Goal: Task Accomplishment & Management: Use online tool/utility

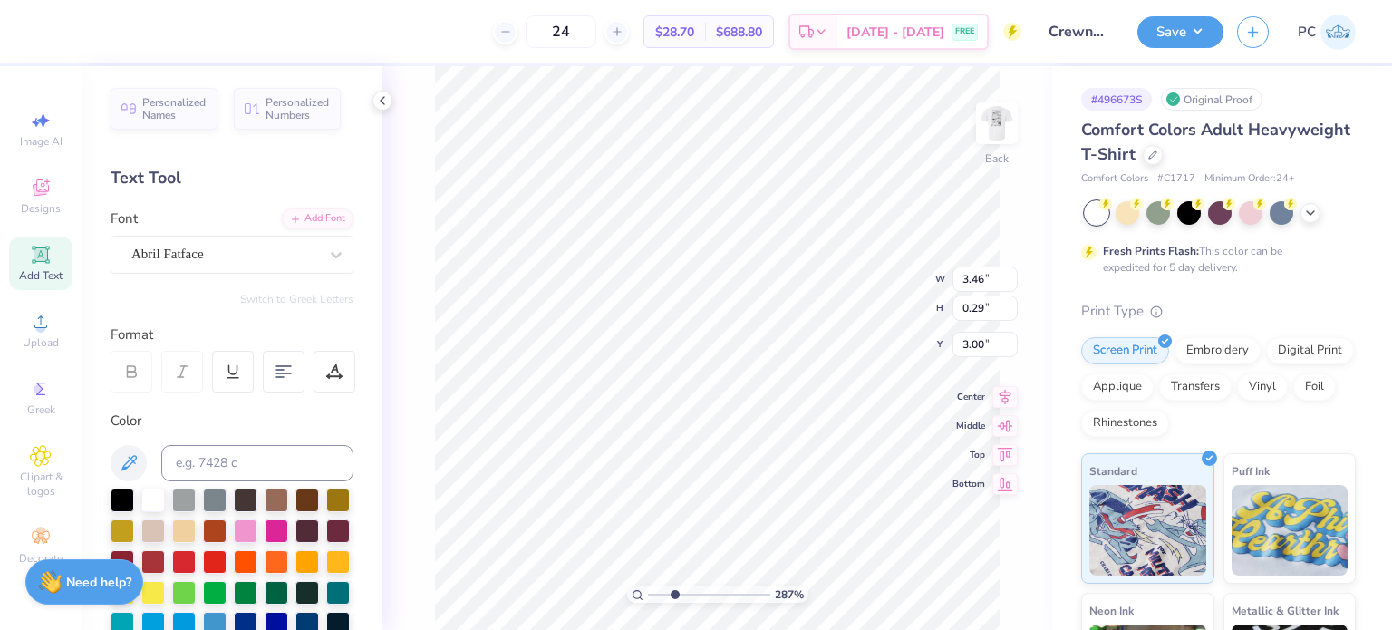
scroll to position [15, 6]
type input "2.86918263126586"
type textarea "LOUISVILLE"
type input "2.86918263126586"
type input "3.00"
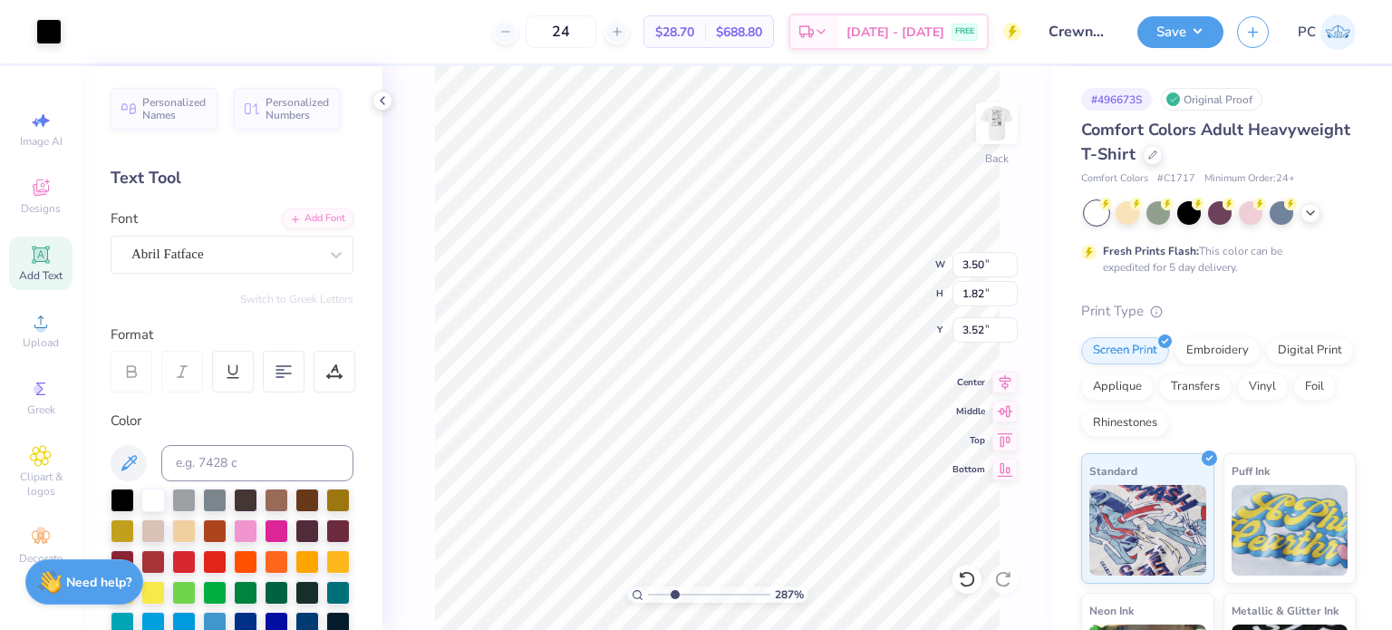
type input "0.29"
type input "3.00"
click at [996, 126] on img at bounding box center [997, 123] width 73 height 73
type input "2.86918263126586"
type textarea "LOUISVILLE"
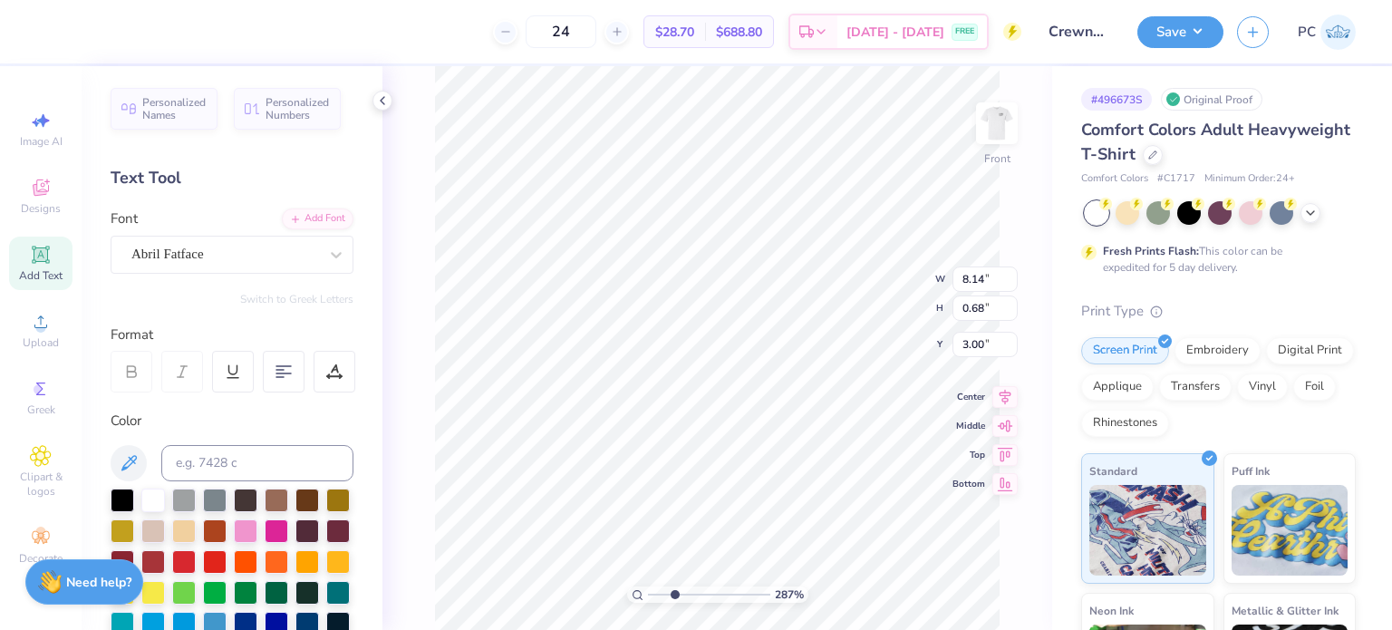
scroll to position [15, 5]
click at [381, 97] on icon at bounding box center [382, 100] width 15 height 15
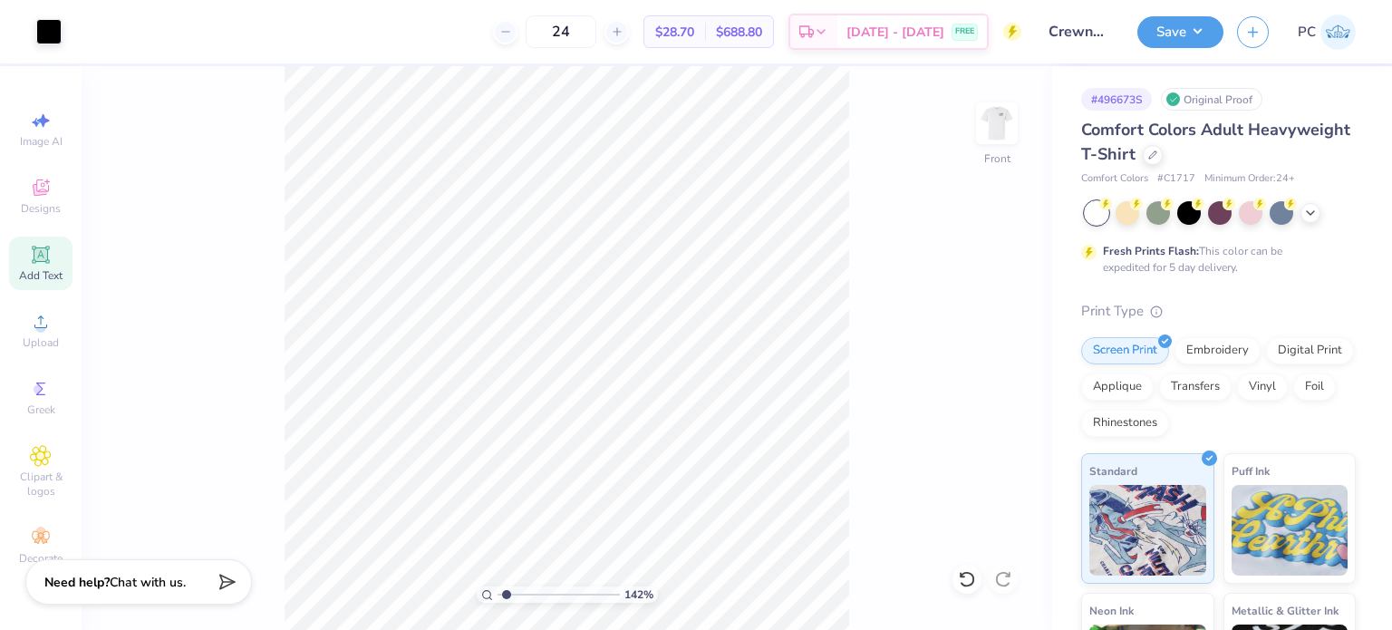
type input "1.42"
click at [507, 596] on input "range" at bounding box center [559, 594] width 122 height 16
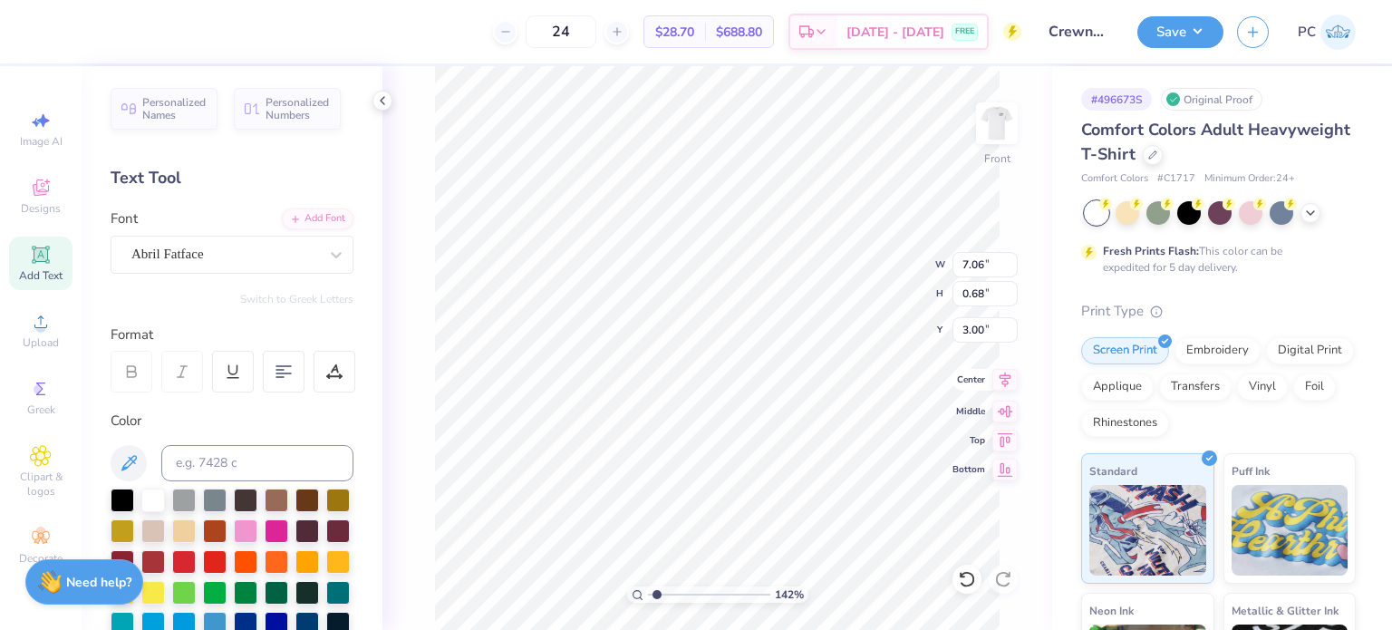
click at [1003, 380] on icon at bounding box center [1006, 379] width 12 height 15
type input "7.06"
type input "0.68"
type input "3.00"
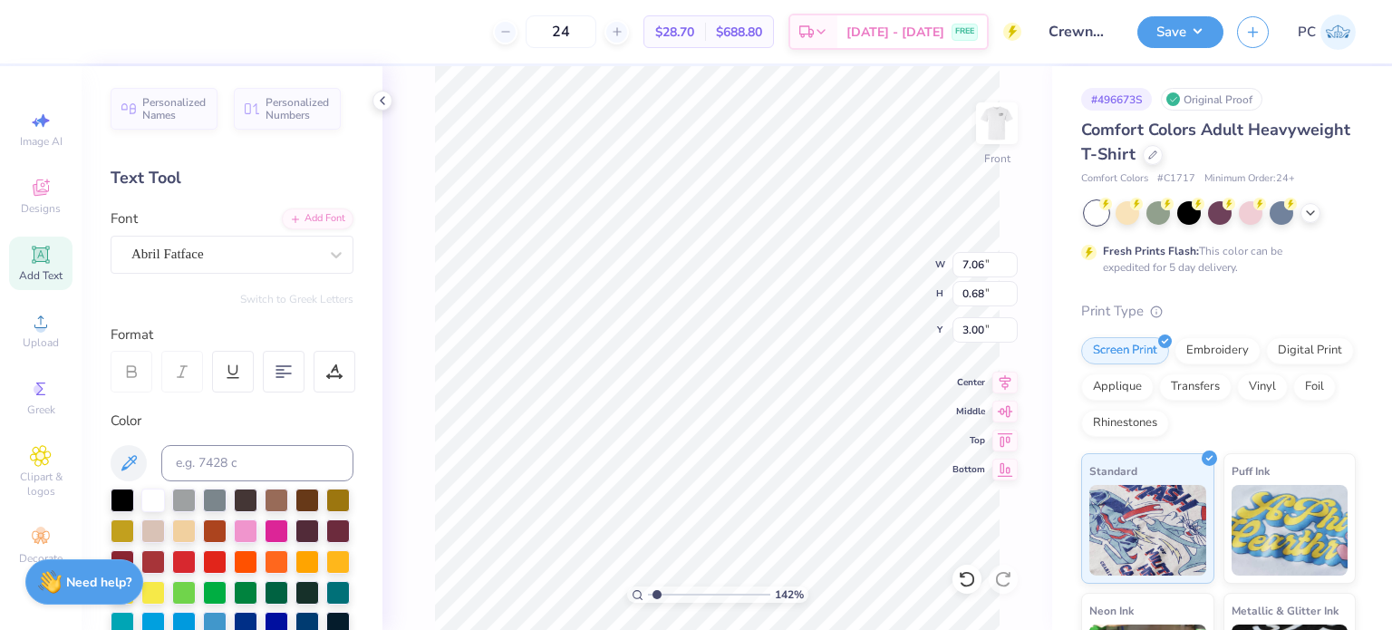
type input "7.06"
type input "3.00"
drag, startPoint x: 986, startPoint y: 257, endPoint x: 954, endPoint y: 257, distance: 32.6
click at [954, 257] on input "7.06" at bounding box center [985, 264] width 65 height 25
type input "8.10"
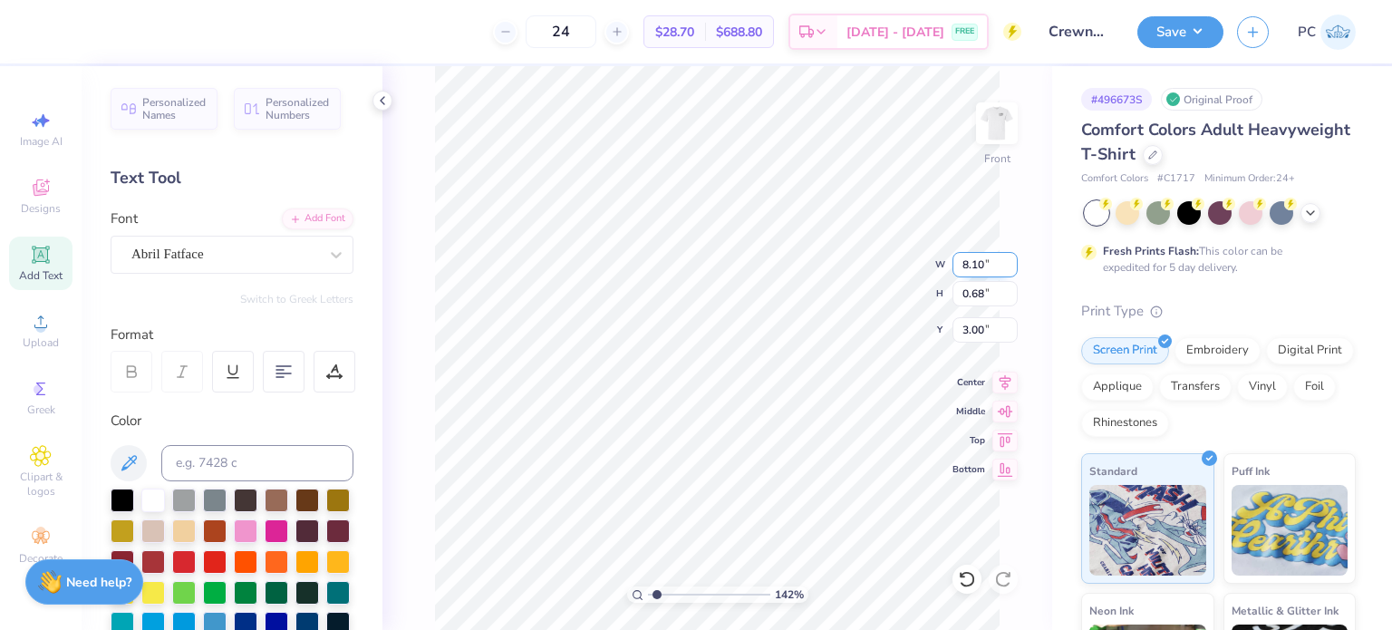
type input "0.78"
type input "2.95"
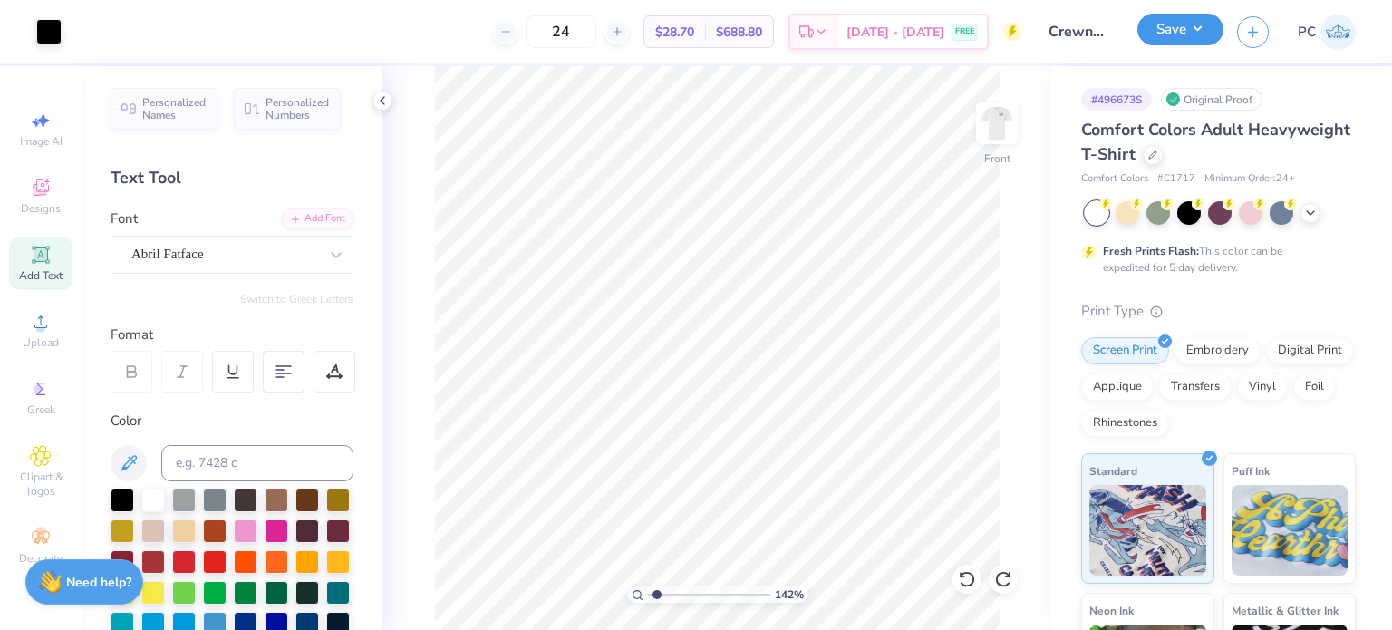
click at [1206, 28] on button "Save" at bounding box center [1181, 30] width 86 height 32
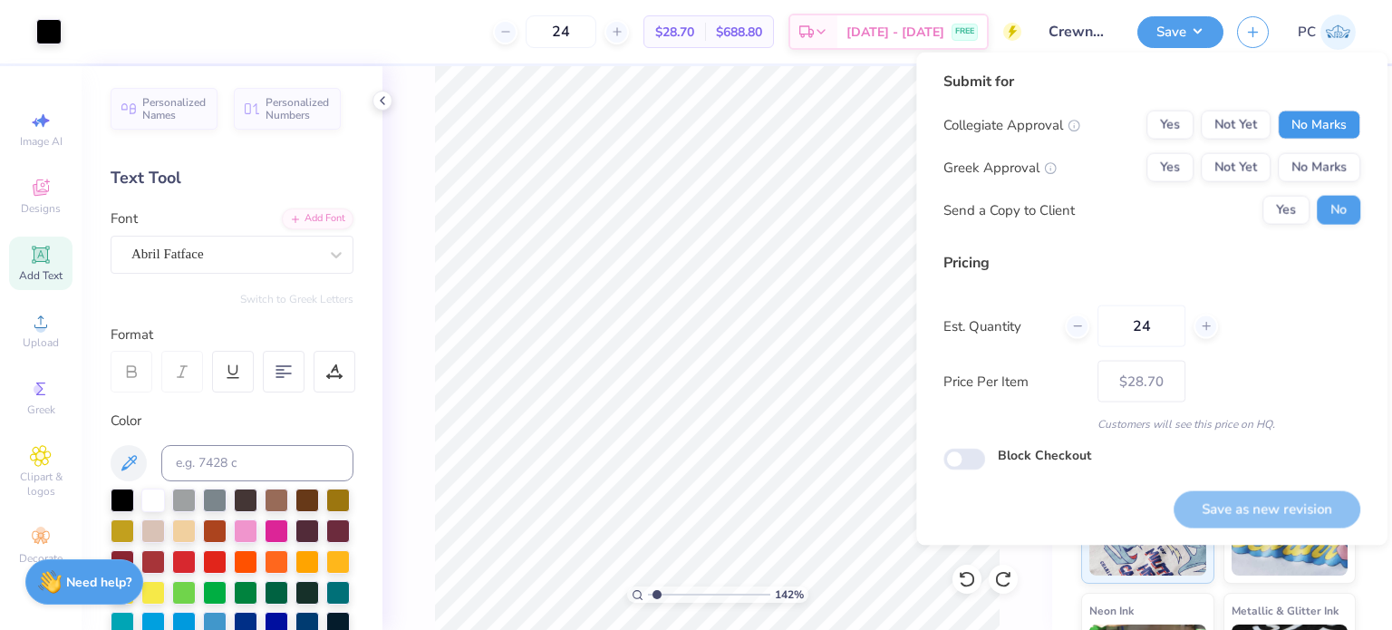
click at [1323, 126] on button "No Marks" at bounding box center [1319, 125] width 82 height 29
click at [1323, 162] on button "No Marks" at bounding box center [1319, 167] width 82 height 29
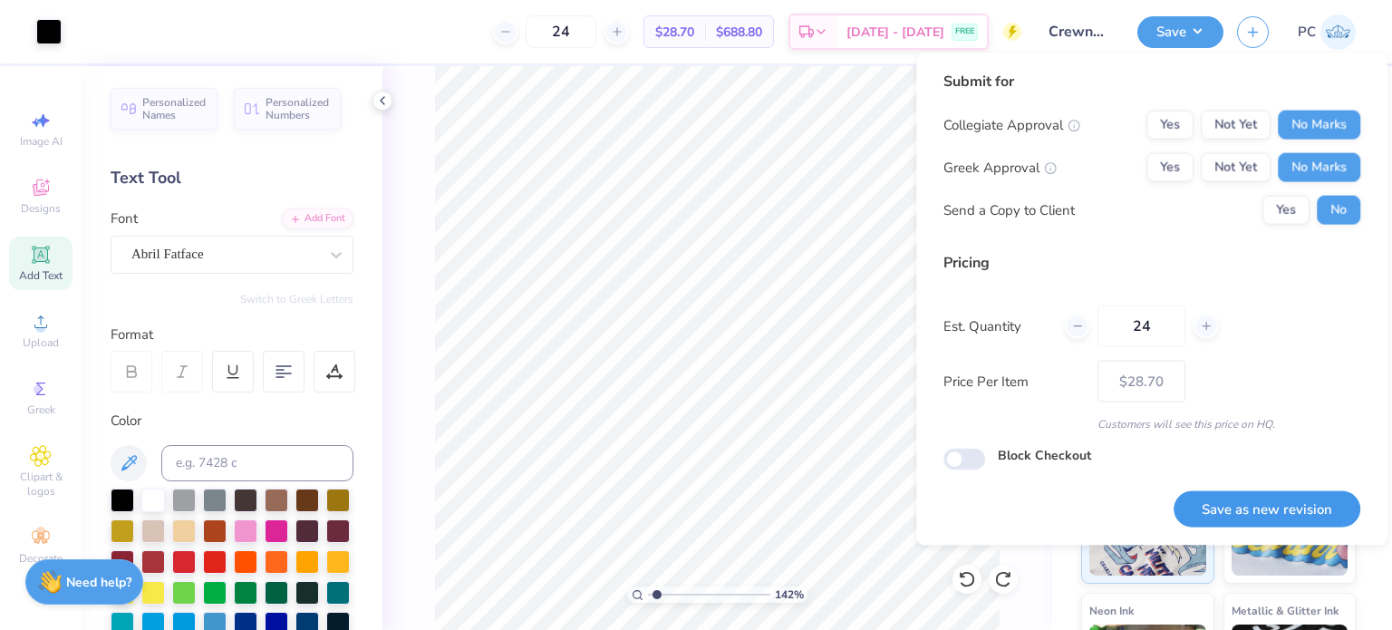
click at [1268, 514] on button "Save as new revision" at bounding box center [1267, 508] width 187 height 37
type input "$28.70"
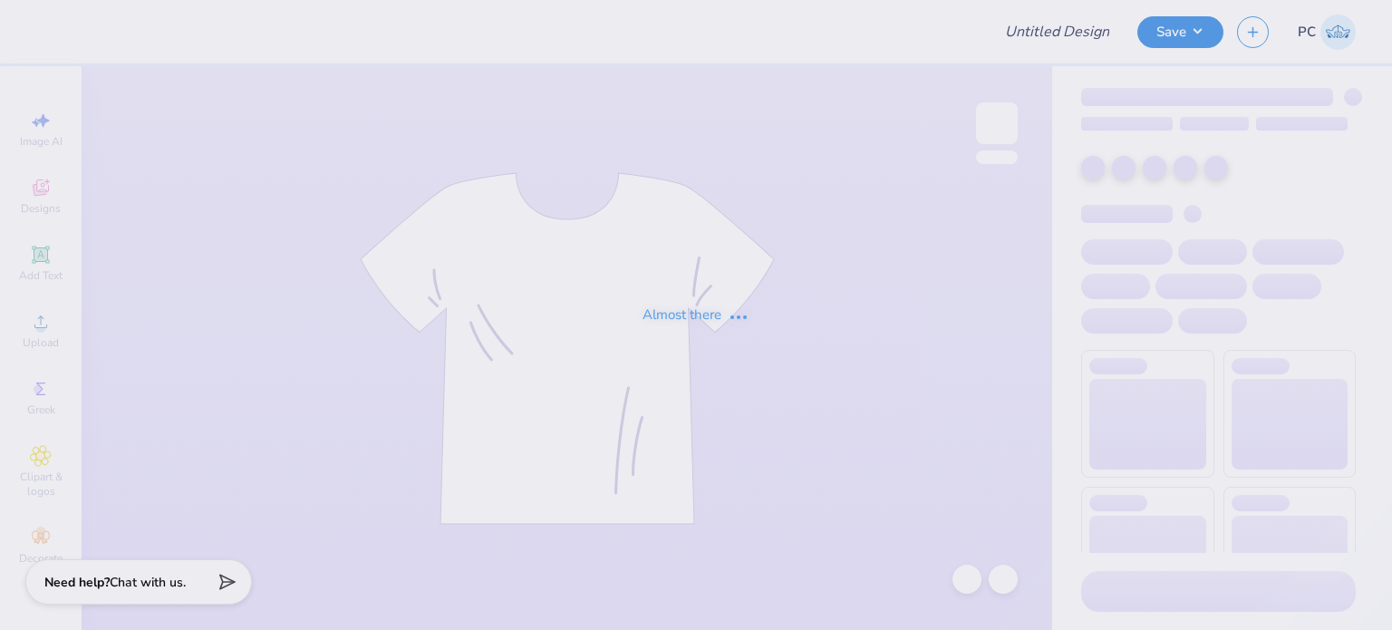
type input "[GEOGRAPHIC_DATA][US_STATE] : [PERSON_NAME]"
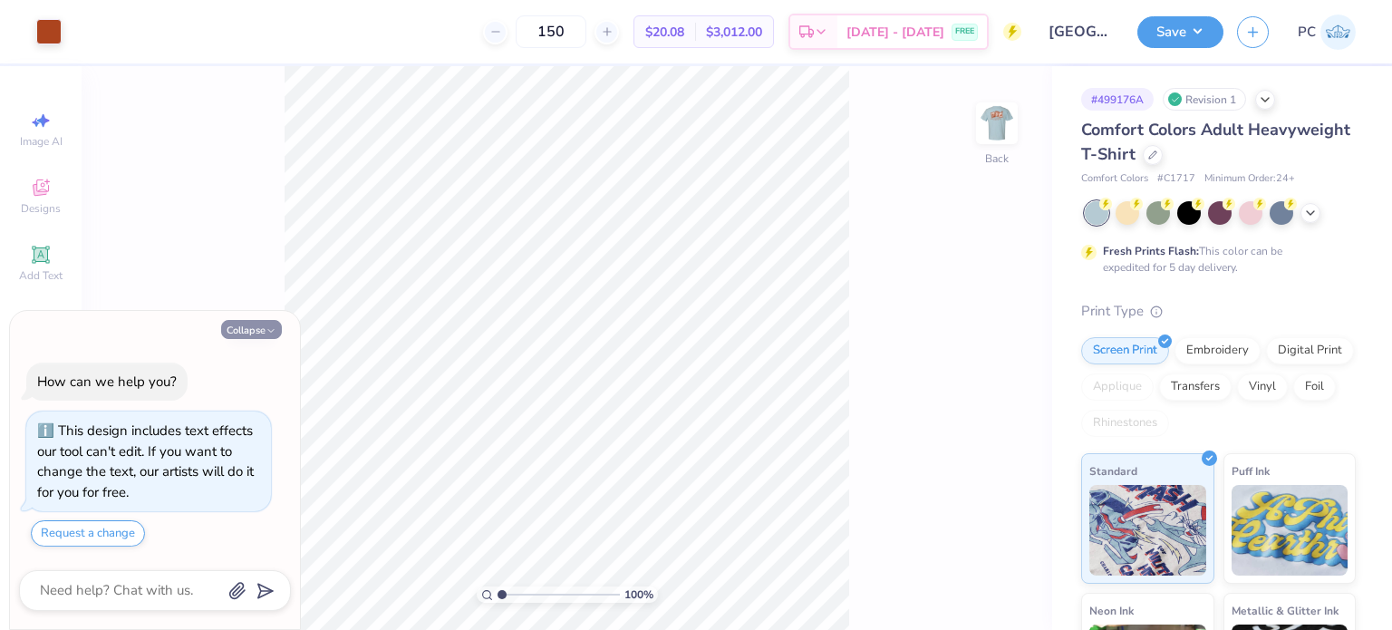
click at [263, 329] on button "Collapse" at bounding box center [251, 329] width 61 height 19
type textarea "x"
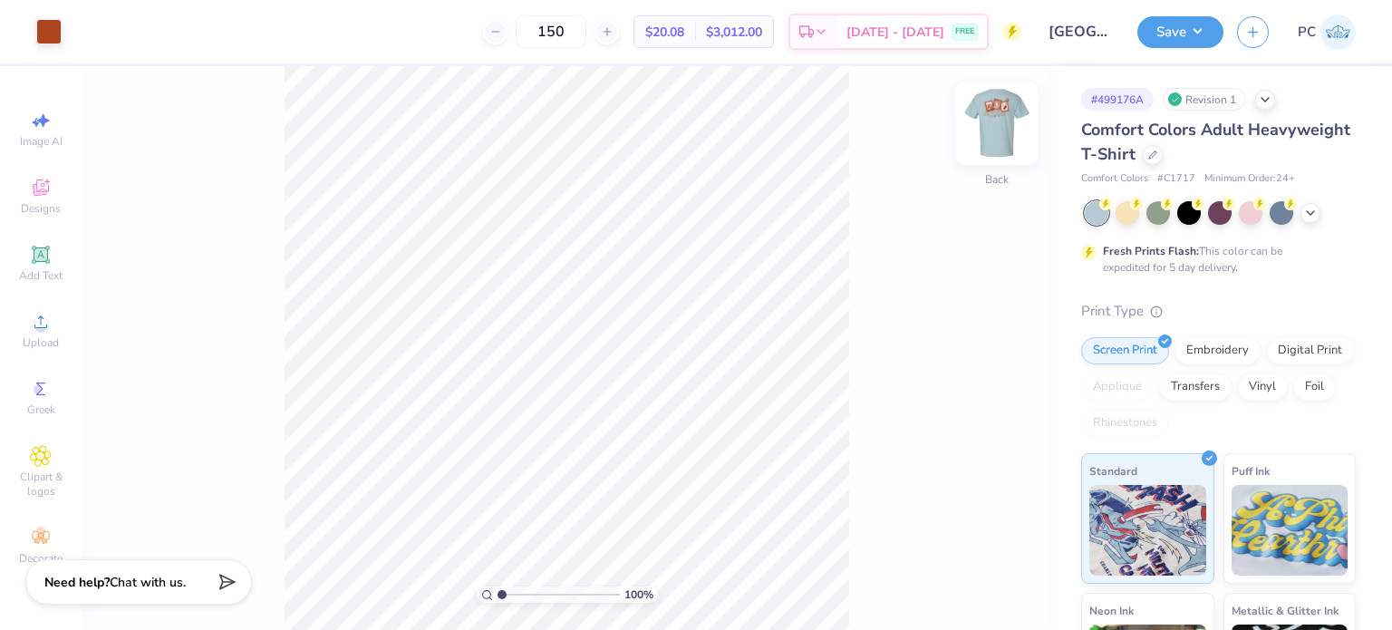
click at [997, 140] on img at bounding box center [997, 123] width 73 height 73
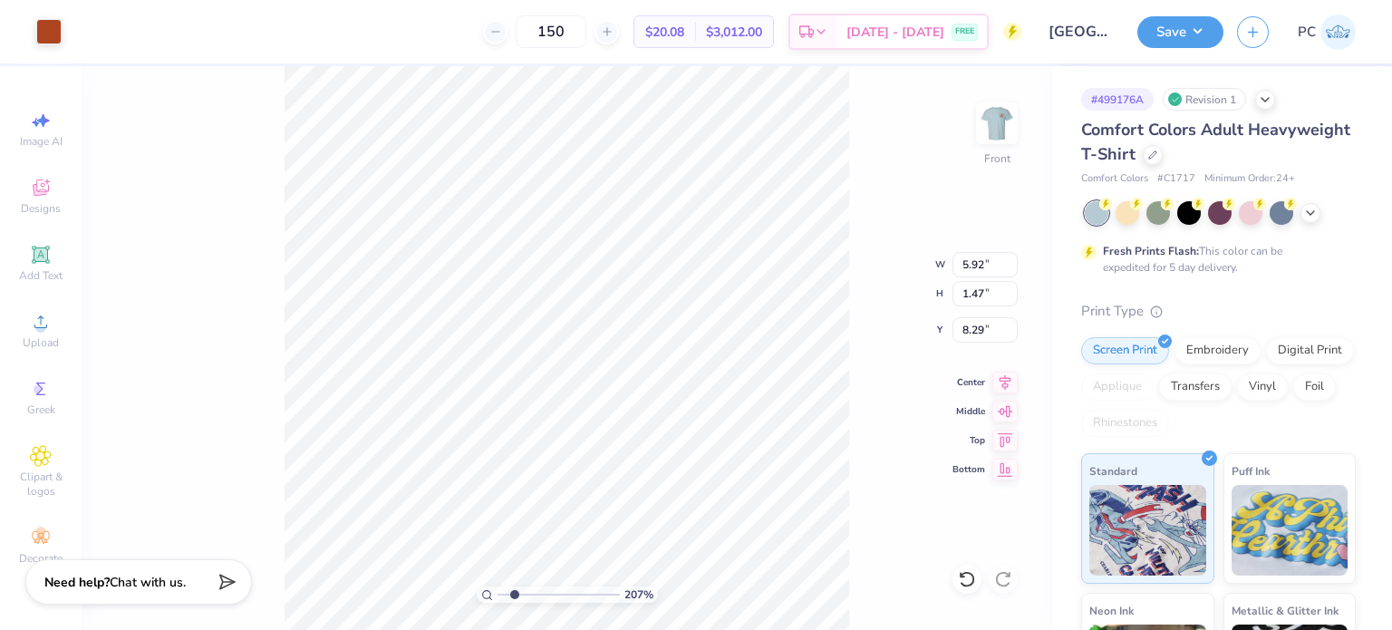
type input "2.07352224870425"
type input "8.40"
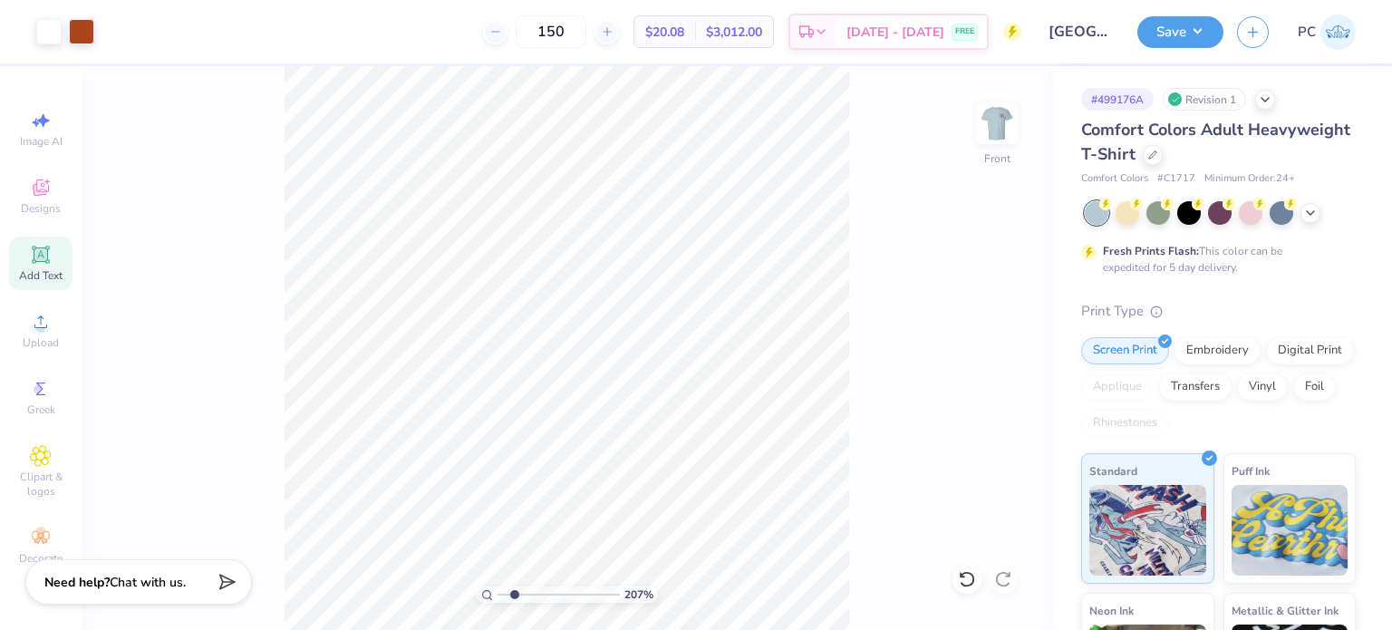
click at [45, 253] on icon at bounding box center [41, 254] width 14 height 14
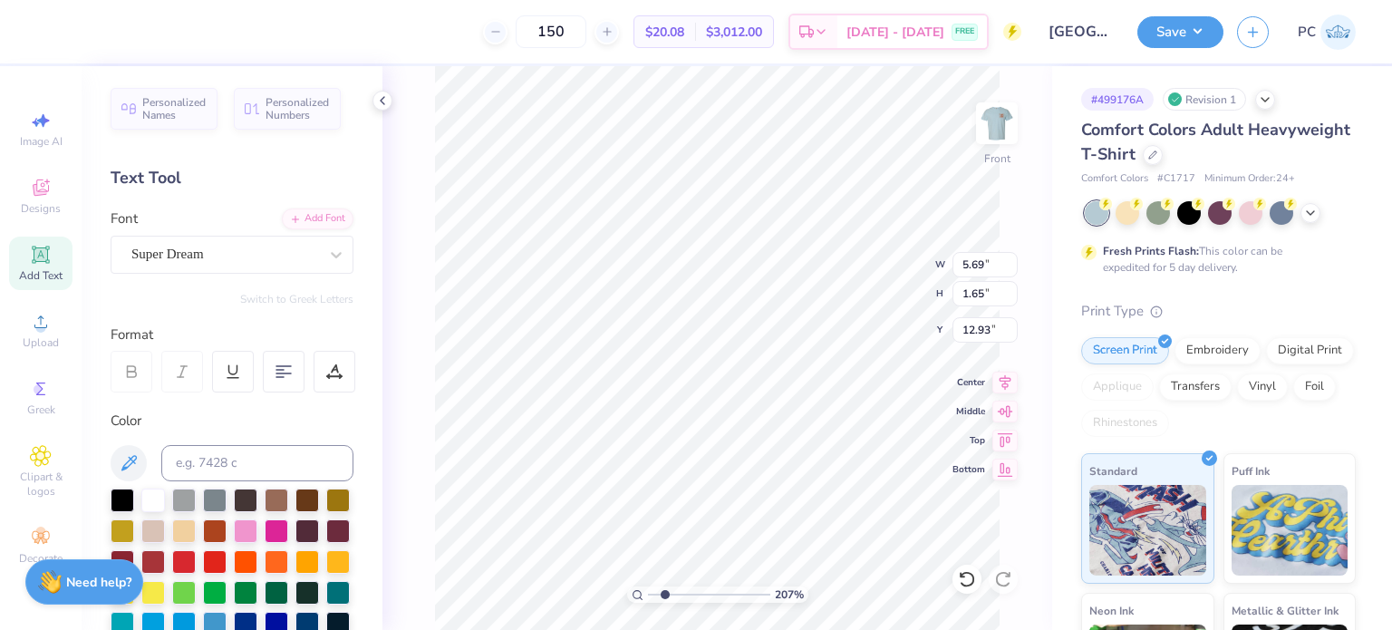
scroll to position [15, 2]
type input "2.07352224870425"
type textarea "U"
type input "2.07352224870425"
type textarea "Un"
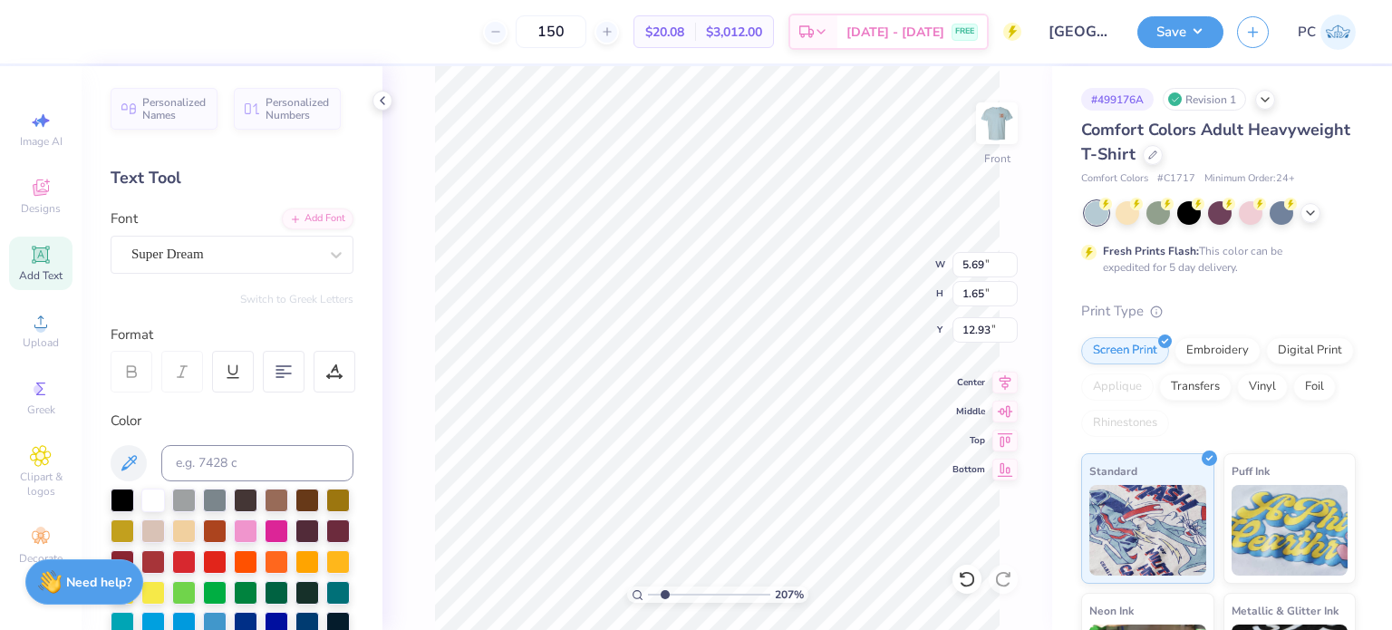
type input "2.07352224870425"
type textarea "Univ"
type input "2.07352224870425"
type textarea "Unive"
type input "2.07352224870425"
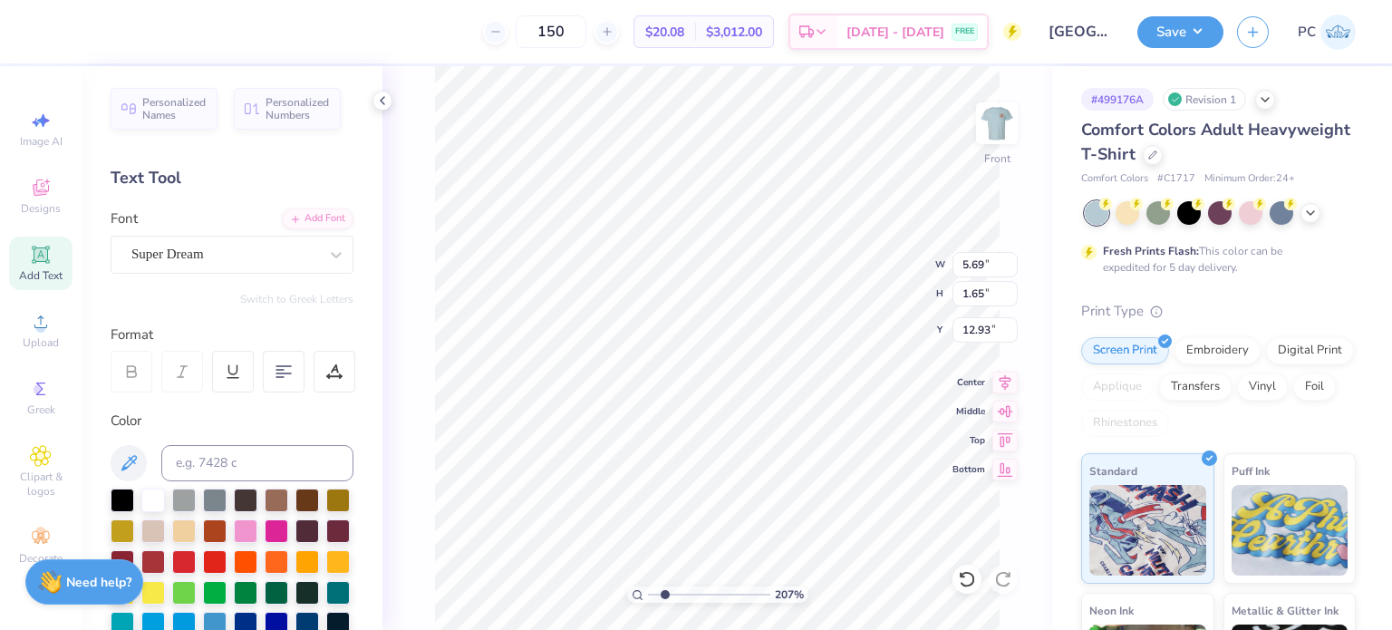
type textarea "Univer"
type input "2.07352224870425"
type textarea "Univers"
type input "2.07352224870425"
type textarea "Universi"
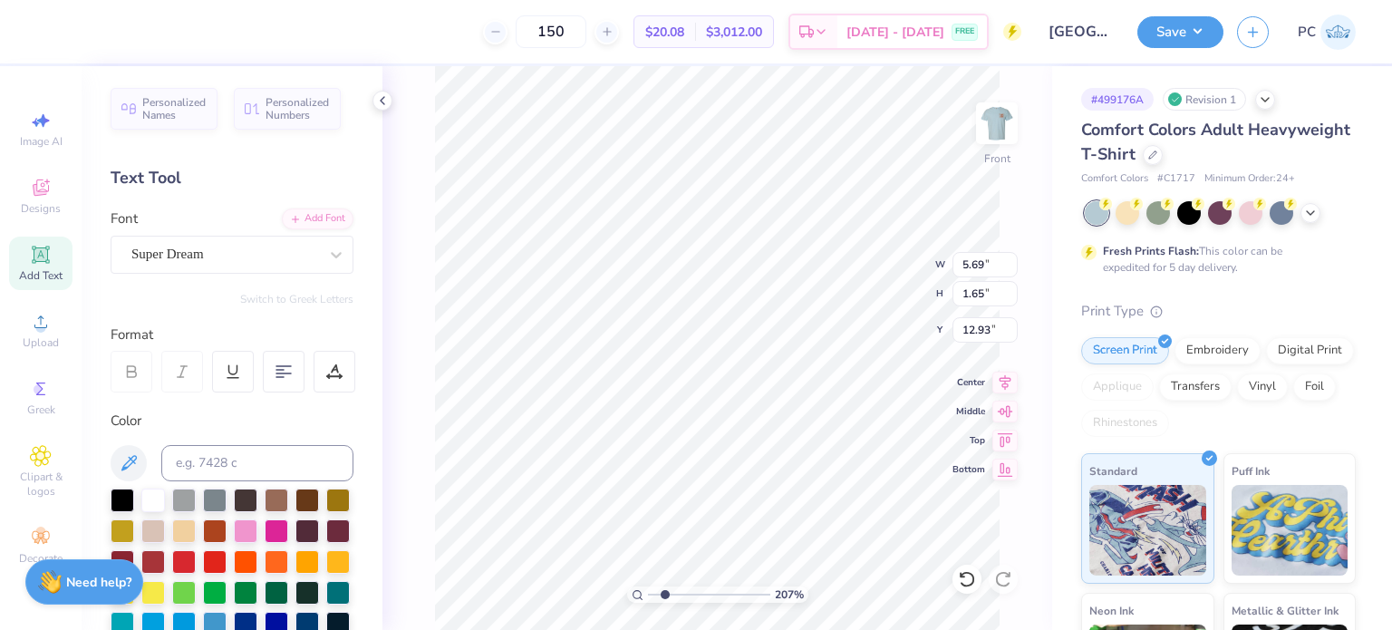
type input "2.07352224870425"
type textarea "Universit"
type input "2.07352224870425"
type textarea "University"
type input "2.07352224870425"
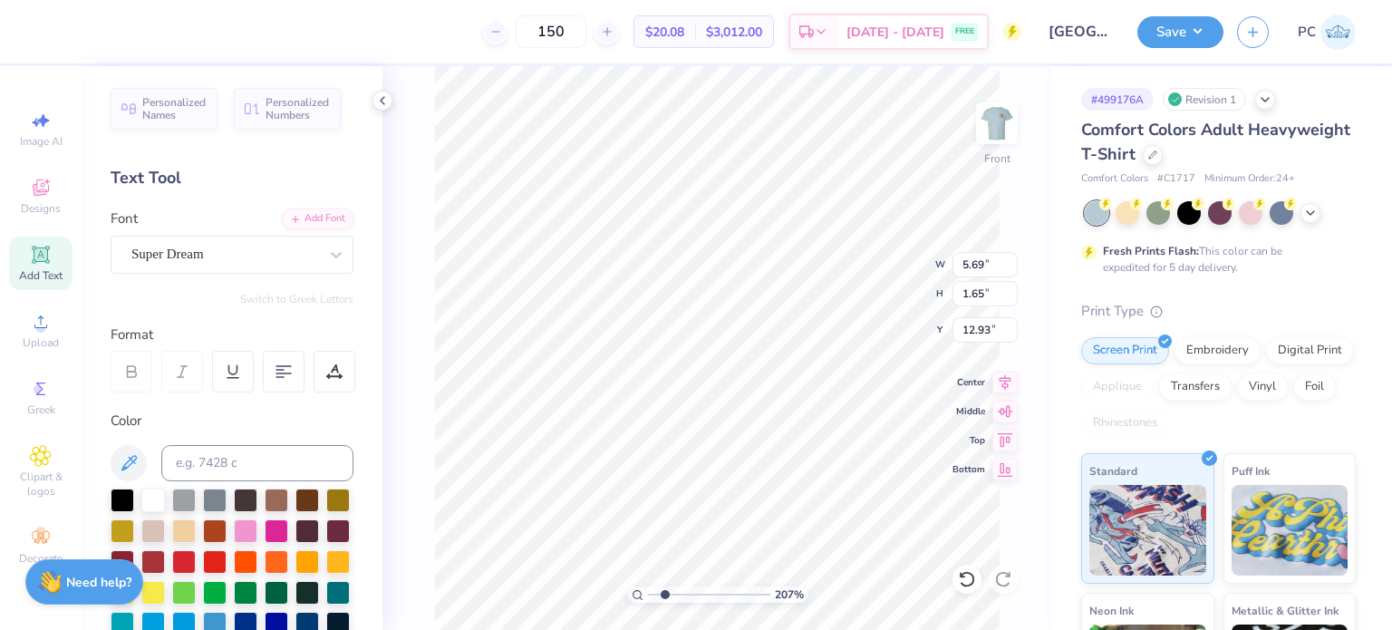
type textarea "University"
type input "2.07352224870425"
type textarea "University o"
type input "2.07352224870425"
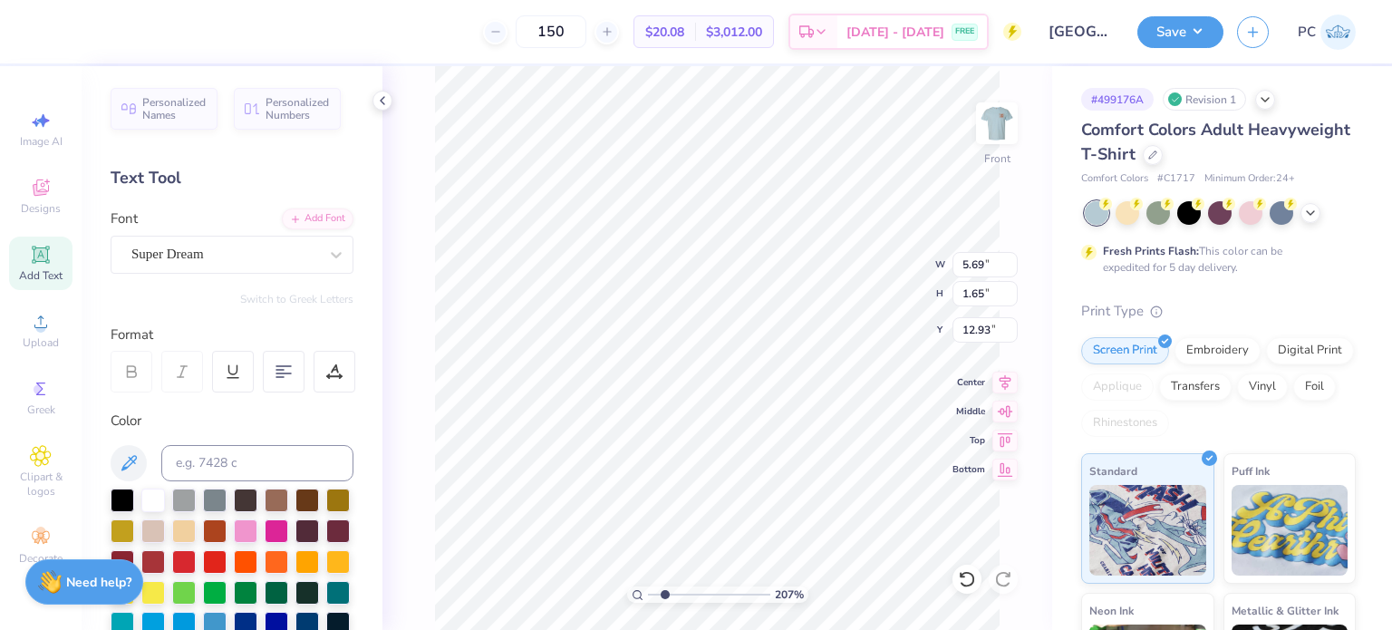
type textarea "University of"
type input "2.07352224870425"
type textarea "University o"
type input "2.07352224870425"
type textarea "University"
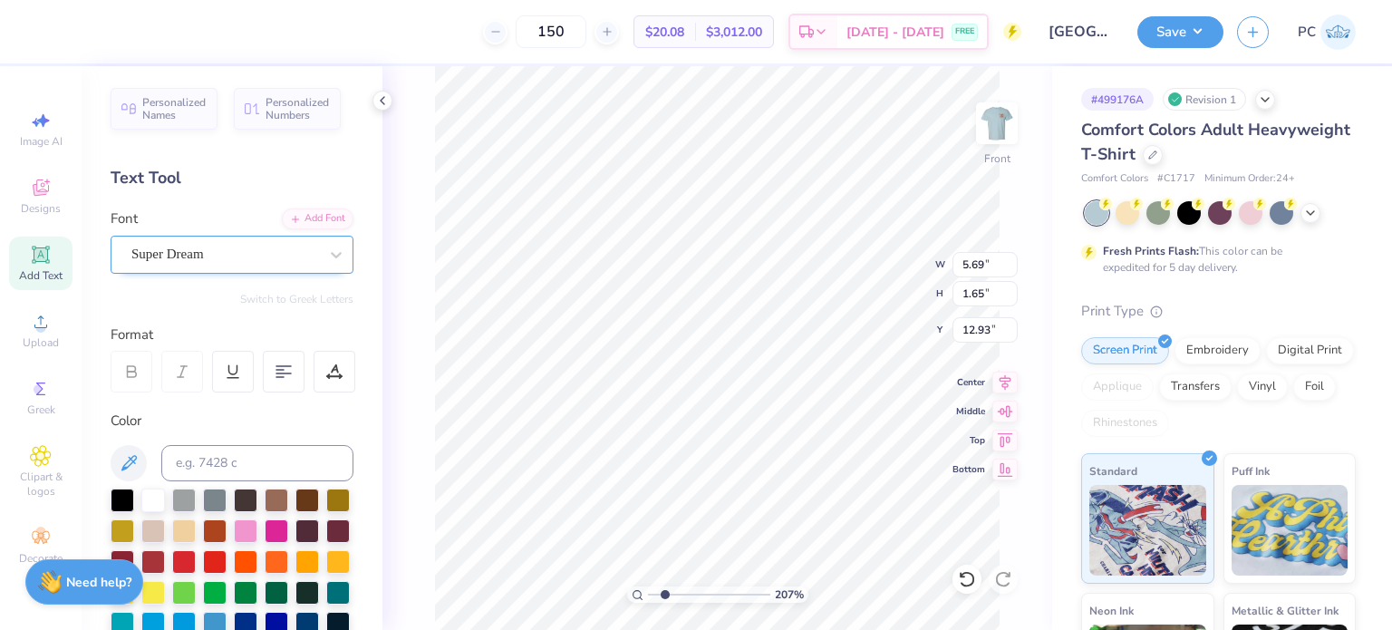
click at [274, 256] on div "Super Dream" at bounding box center [225, 254] width 190 height 28
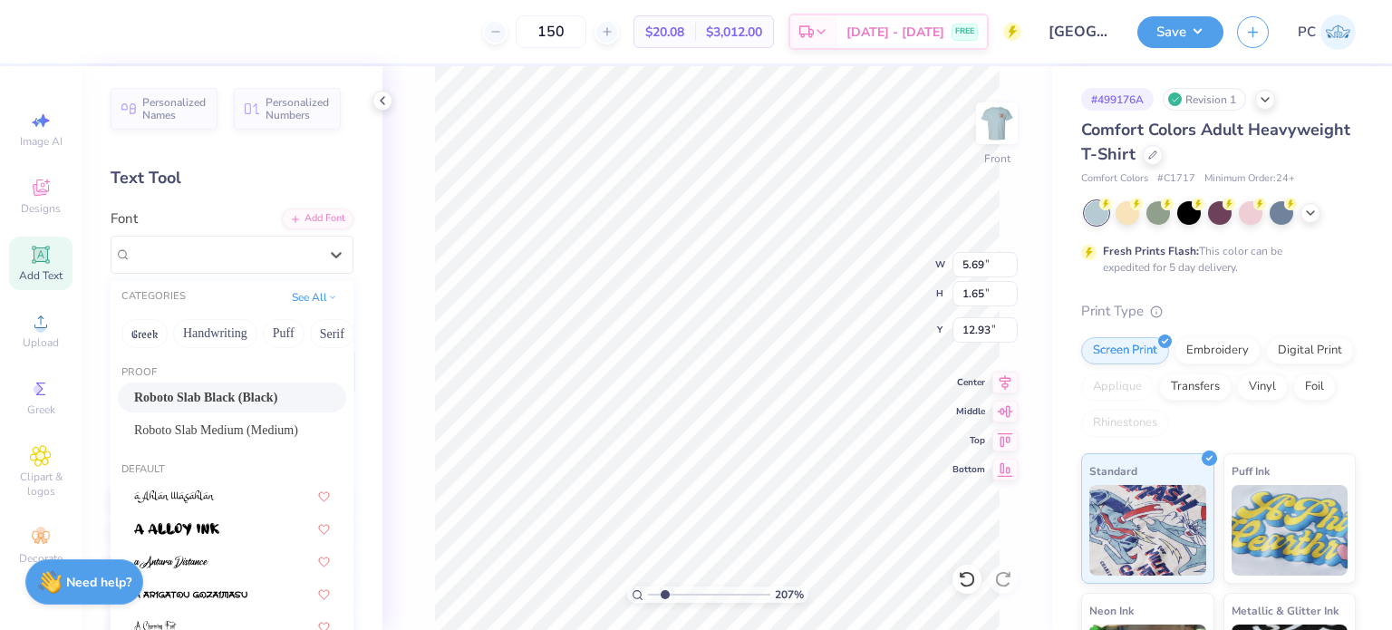
click at [211, 395] on span "Roboto Slab Black (Black)" at bounding box center [205, 397] width 143 height 19
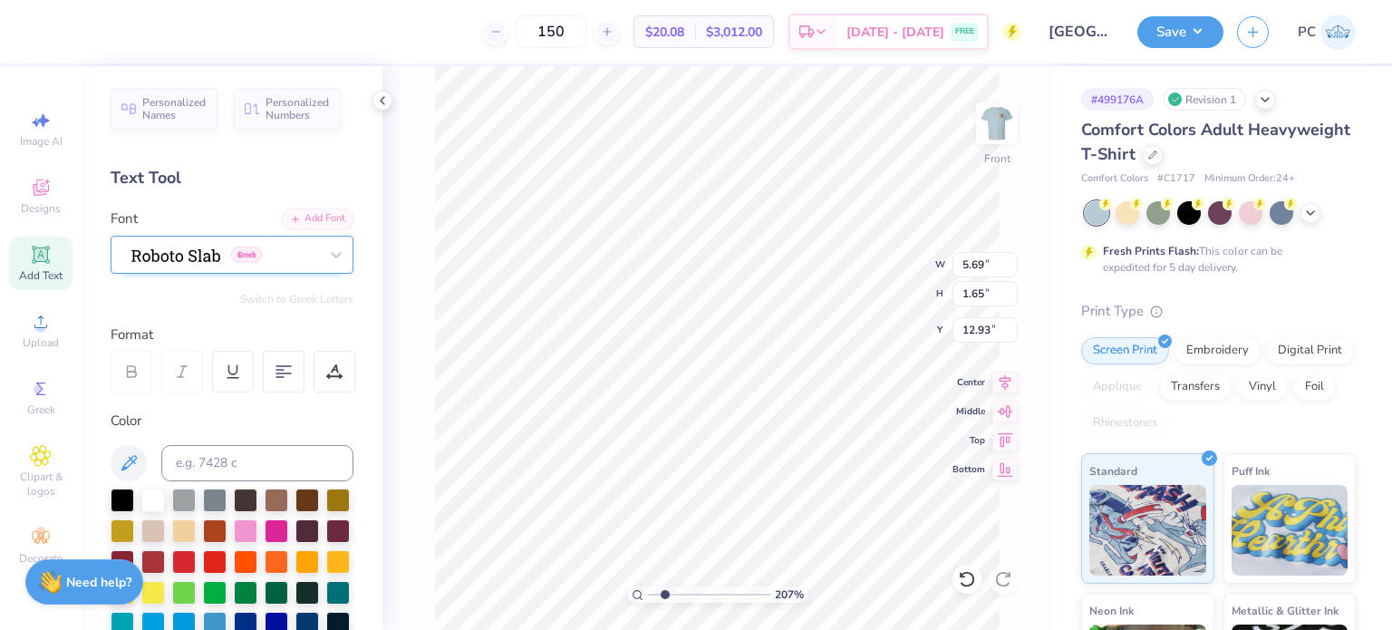
click at [248, 260] on div "Greek" at bounding box center [225, 254] width 190 height 28
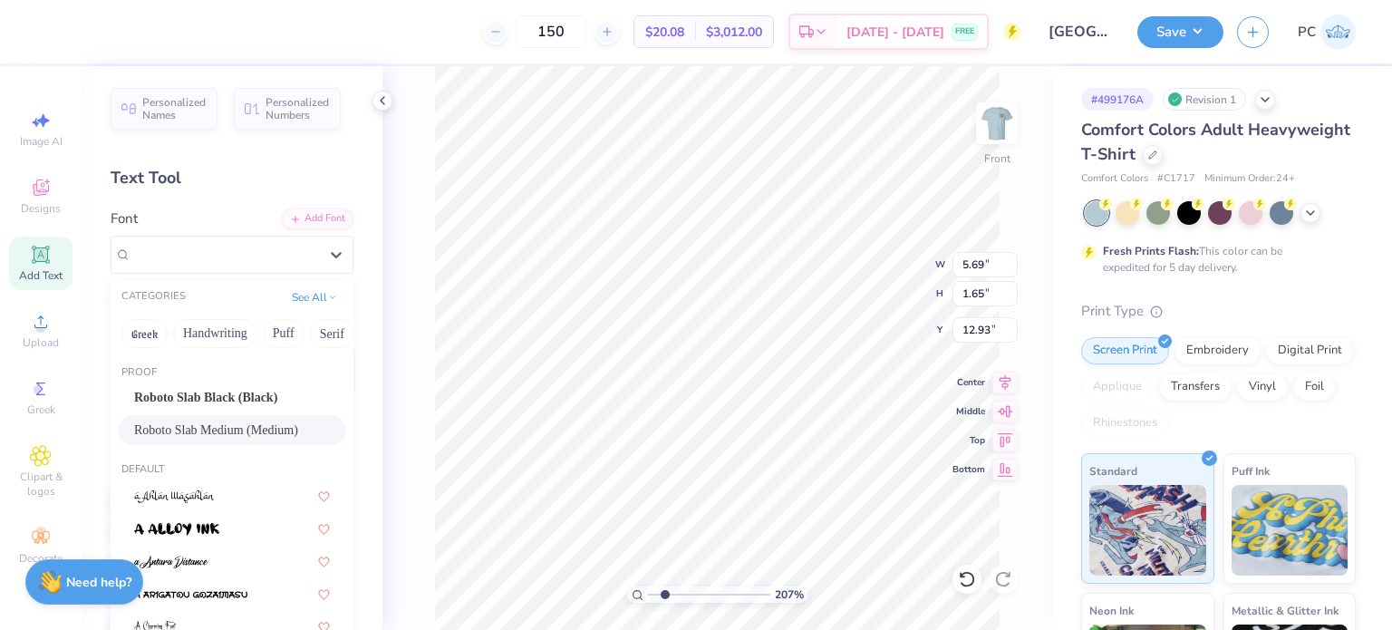
click at [251, 432] on span "Roboto Slab Medium (Medium)" at bounding box center [216, 430] width 164 height 19
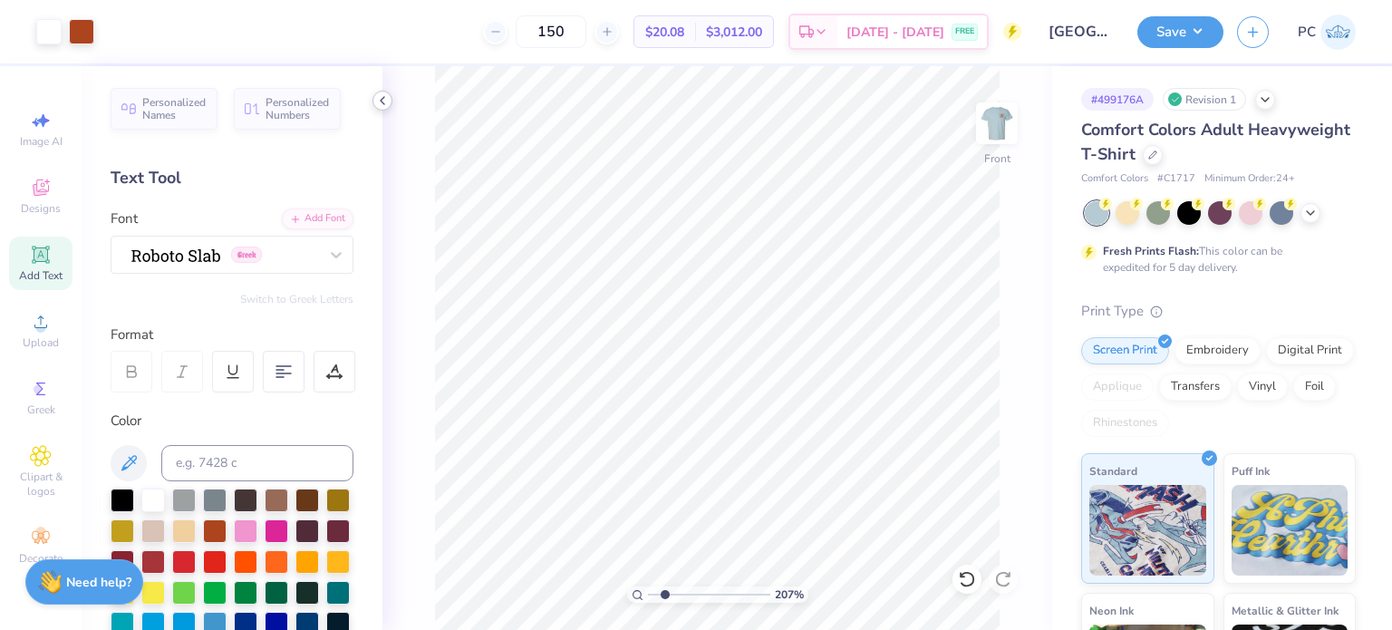
click at [376, 95] on icon at bounding box center [382, 100] width 15 height 15
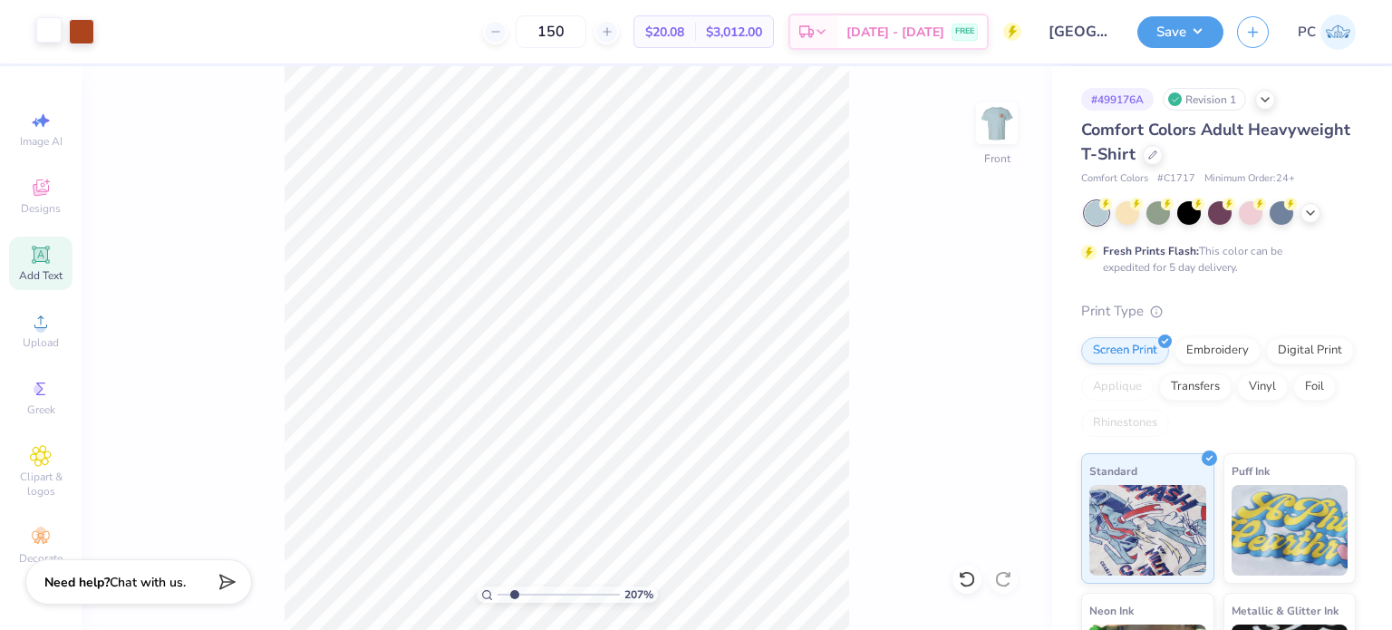
click at [49, 32] on div at bounding box center [48, 29] width 25 height 25
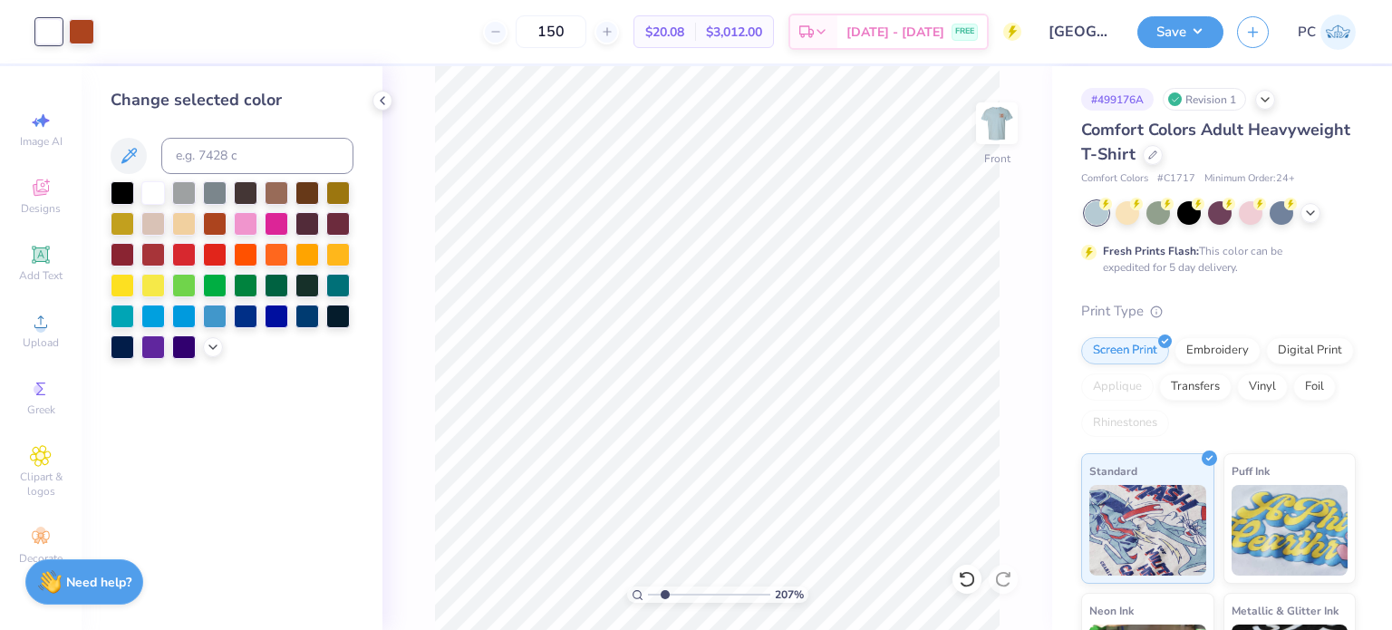
click at [383, 98] on icon at bounding box center [382, 100] width 15 height 15
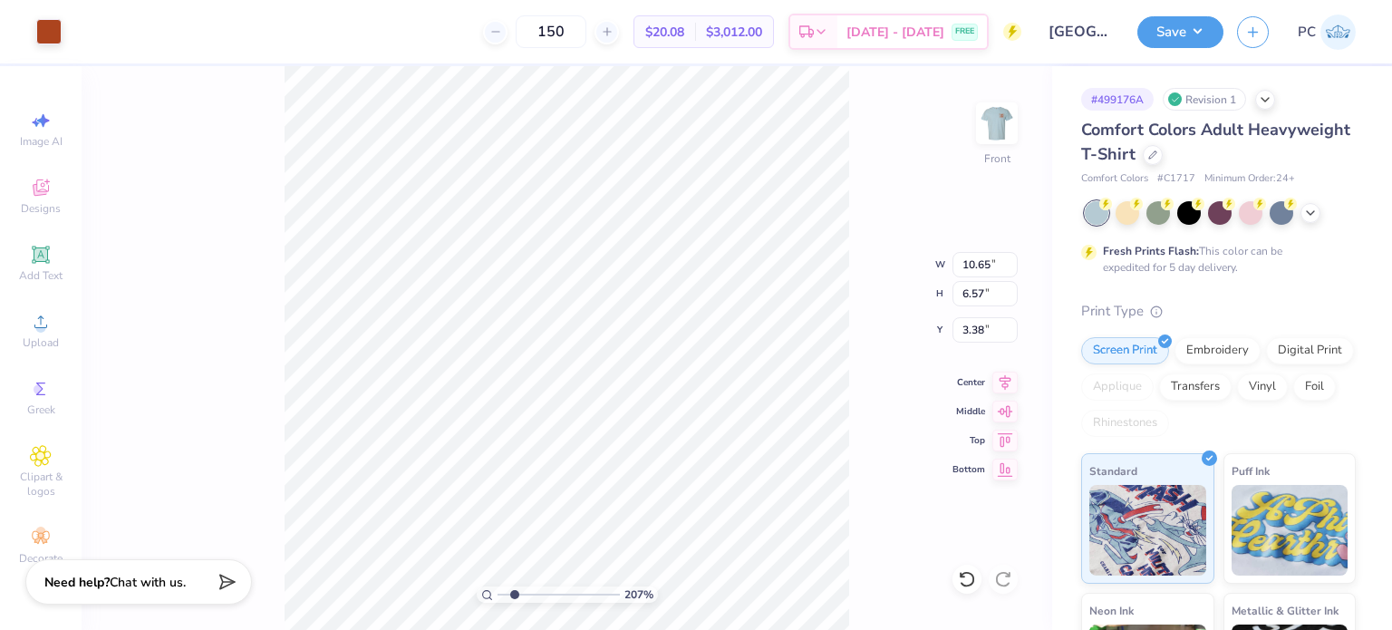
type input "2.07352224870425"
type input "5.92"
type input "1.47"
type input "8.40"
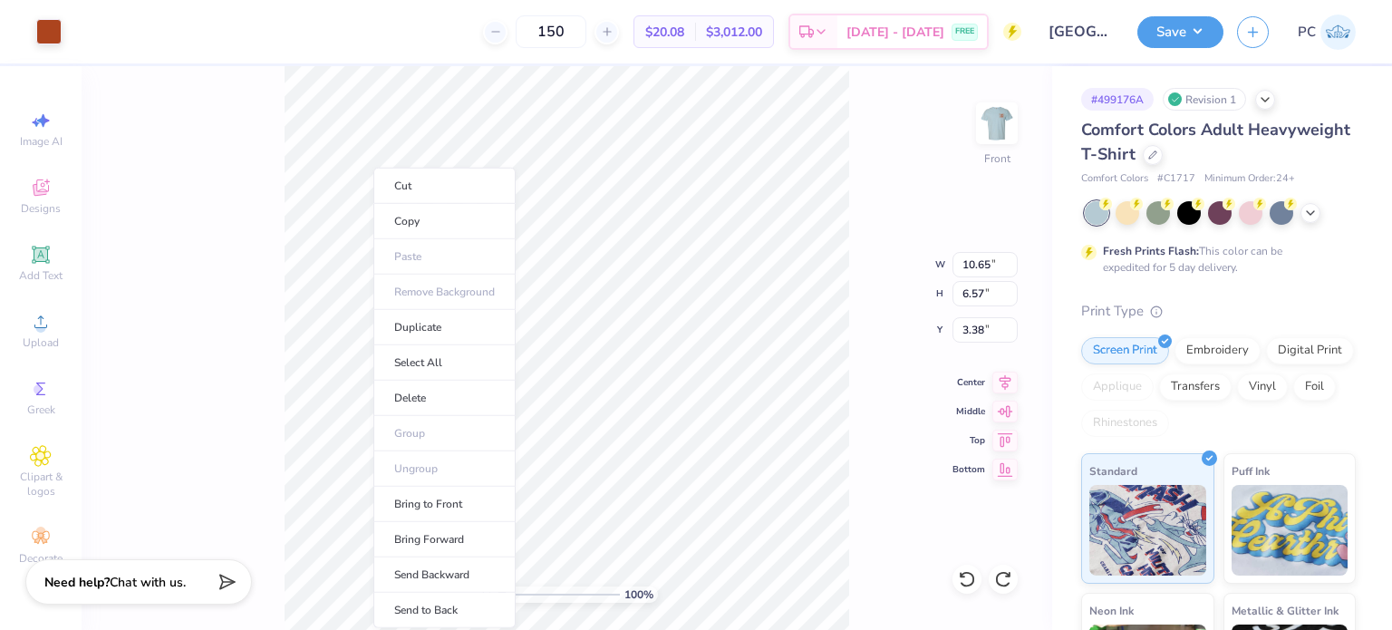
click at [232, 207] on div "100 % Front W 10.65 10.65 " H 6.57 6.57 " Y 3.38 3.38 " Center Middle Top Bottom" at bounding box center [567, 348] width 971 height 564
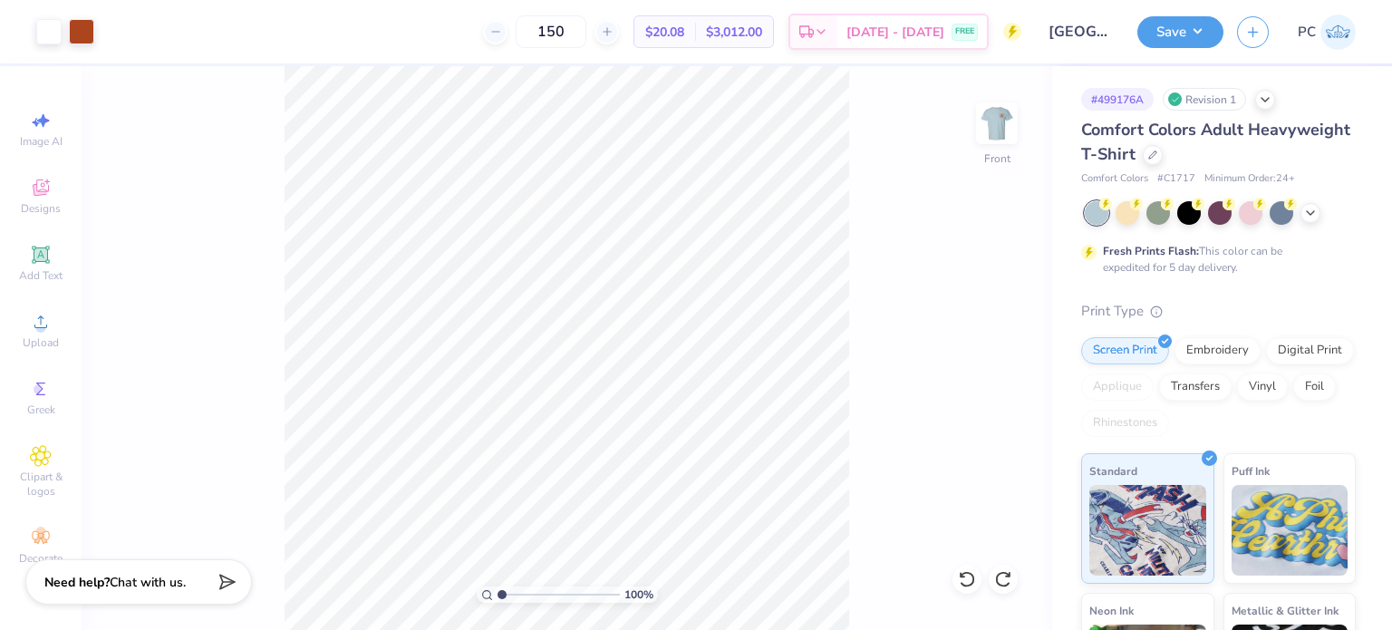
click at [498, 592] on input "range" at bounding box center [559, 594] width 122 height 16
click at [484, 592] on icon at bounding box center [487, 595] width 12 height 12
click at [277, 271] on div "266 % Front W 10.65 10.65 " H 6.57 6.57 " Y 3.38 3.38 " Center Middle Top Bottom" at bounding box center [567, 348] width 971 height 564
type input "1"
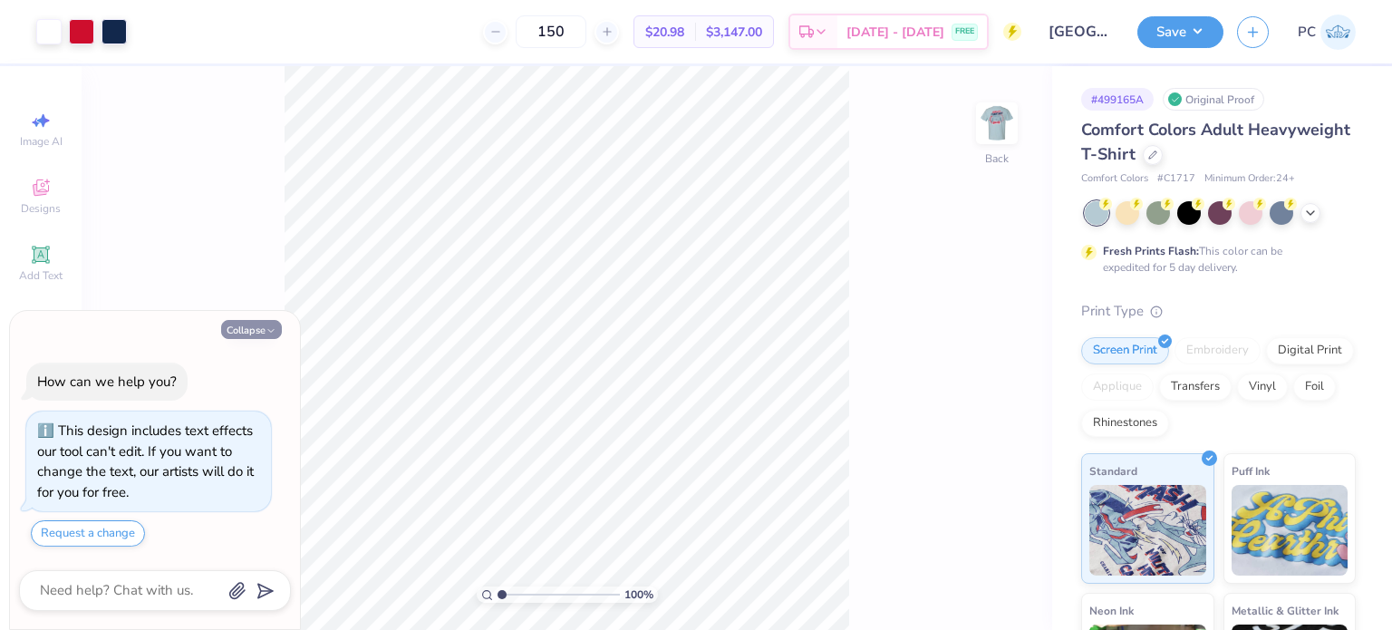
click at [234, 330] on button "Collapse" at bounding box center [251, 329] width 61 height 19
type textarea "x"
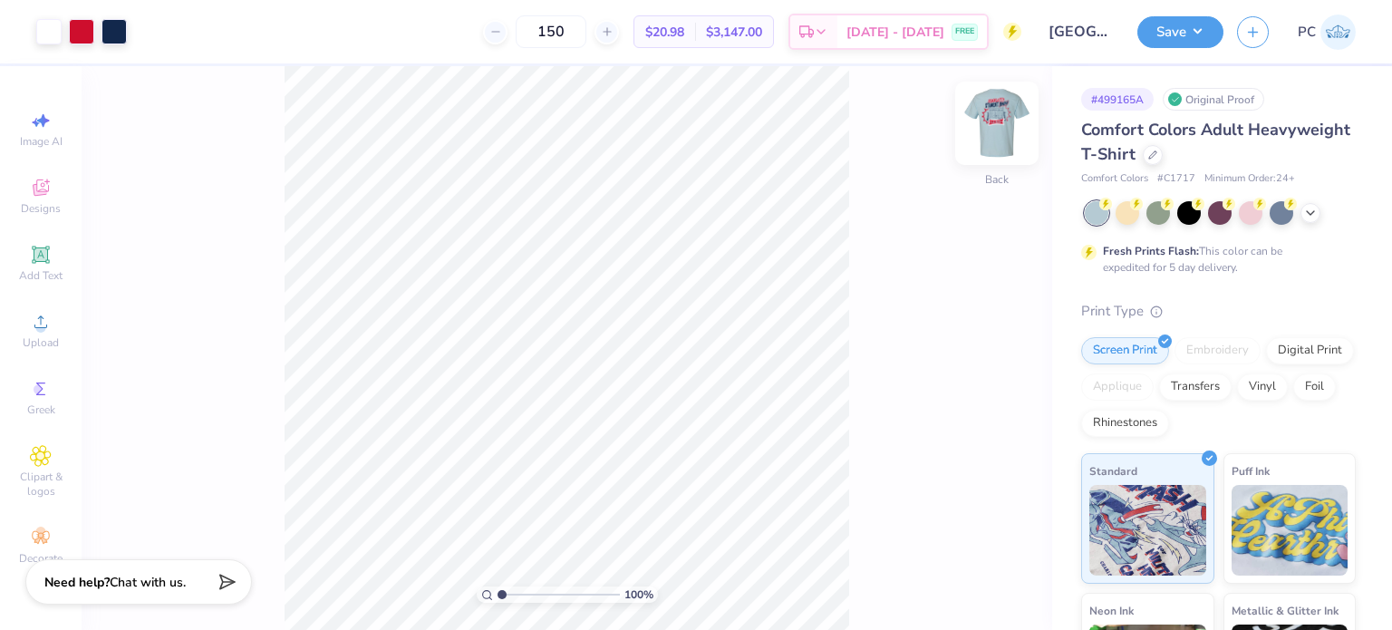
click at [998, 126] on img at bounding box center [997, 123] width 73 height 73
click at [993, 127] on img at bounding box center [997, 123] width 73 height 73
click at [1208, 32] on button "Save" at bounding box center [1181, 30] width 86 height 32
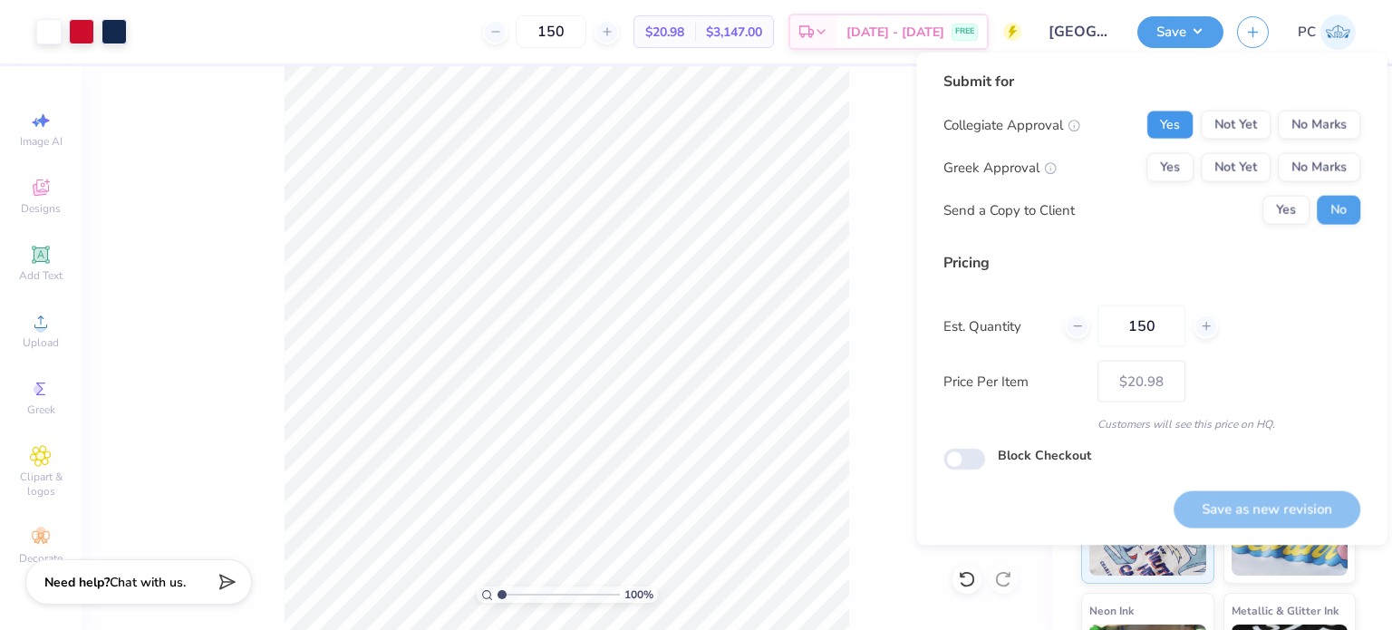
click at [1186, 124] on button "Yes" at bounding box center [1170, 125] width 47 height 29
click at [1306, 163] on button "No Marks" at bounding box center [1319, 167] width 82 height 29
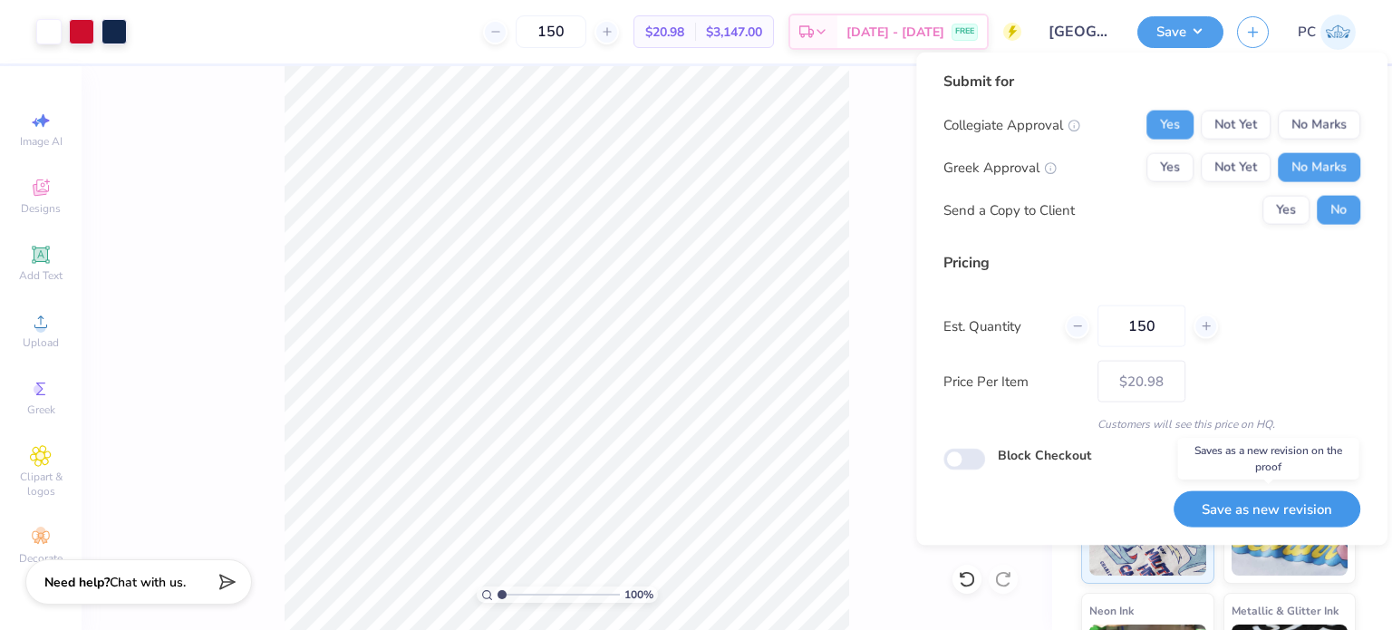
click at [1238, 502] on button "Save as new revision" at bounding box center [1267, 508] width 187 height 37
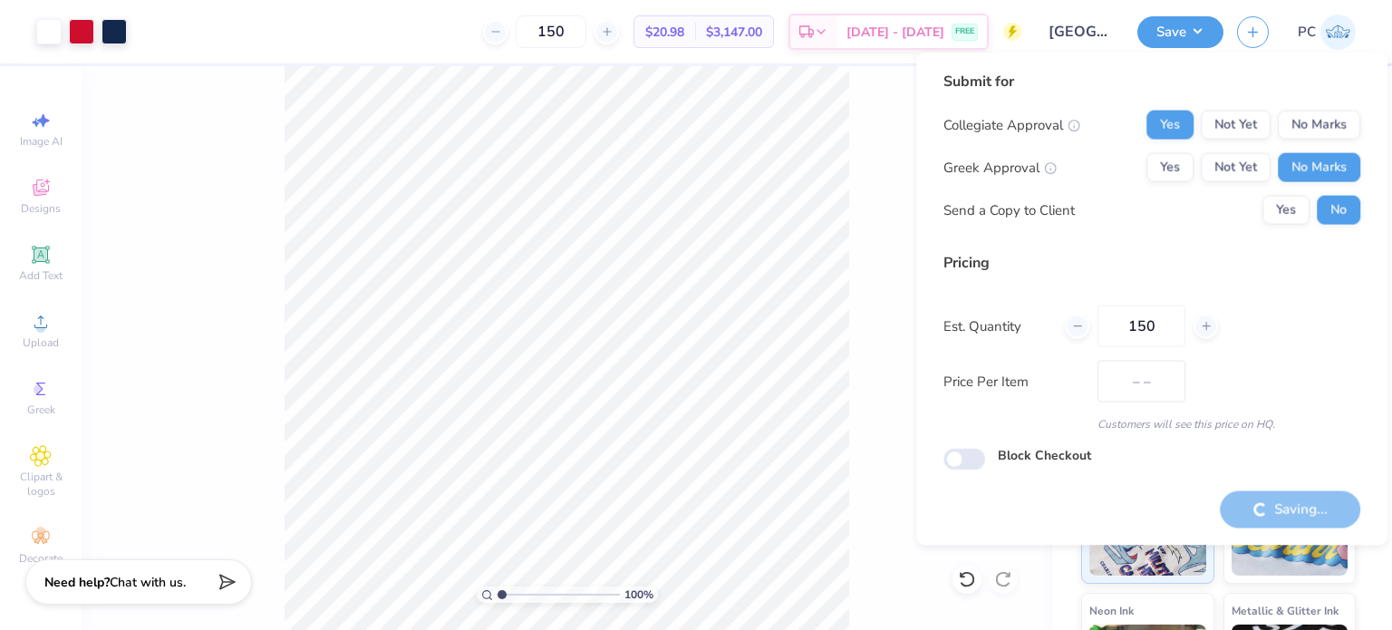
type input "$20.98"
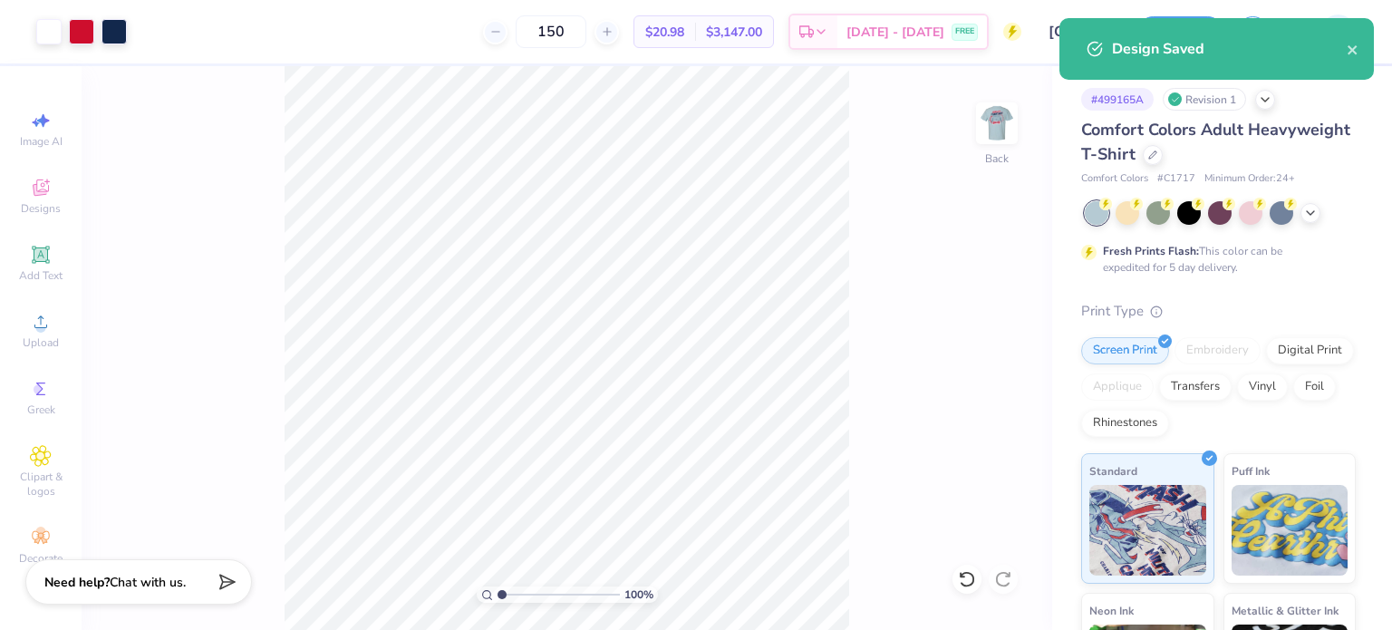
type textarea "x"
